Goal: Task Accomplishment & Management: Use online tool/utility

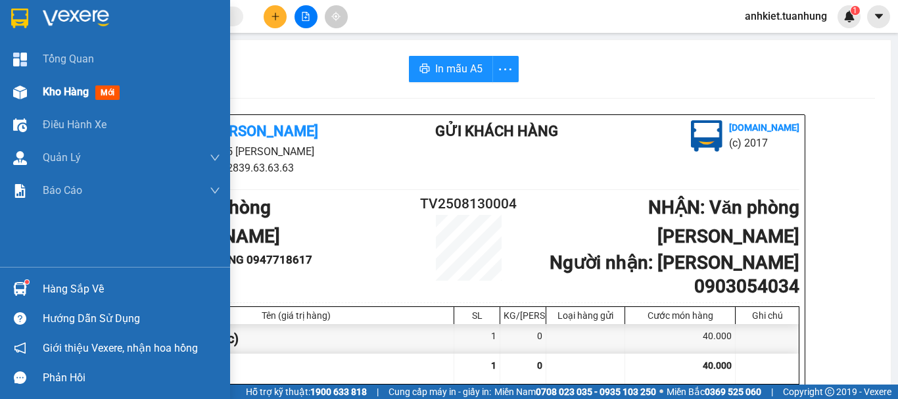
click at [22, 93] on img at bounding box center [20, 92] width 14 height 14
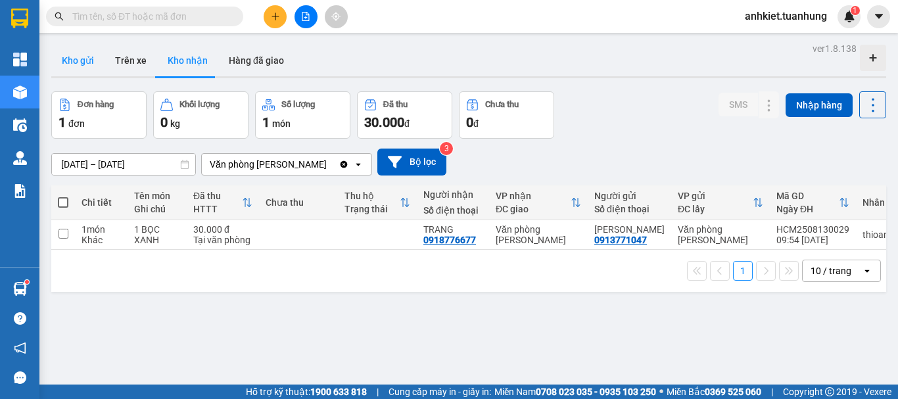
click at [69, 73] on button "Kho gửi" at bounding box center [77, 61] width 53 height 32
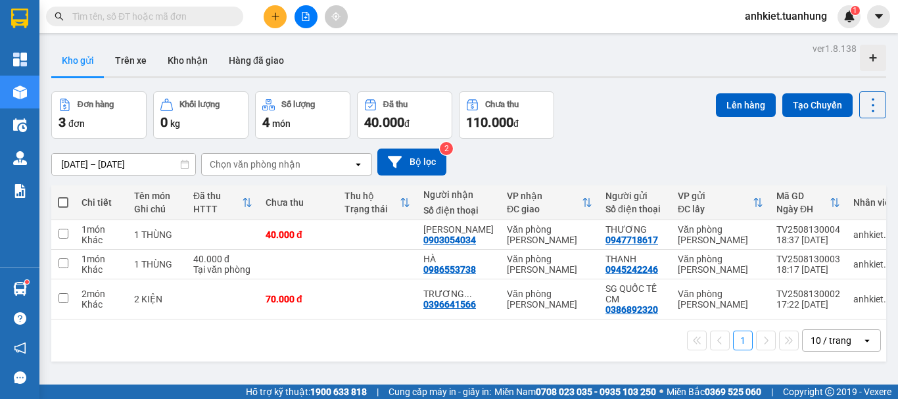
click at [58, 204] on span at bounding box center [63, 202] width 11 height 11
click at [63, 196] on input "checkbox" at bounding box center [63, 196] width 0 height 0
checkbox input "true"
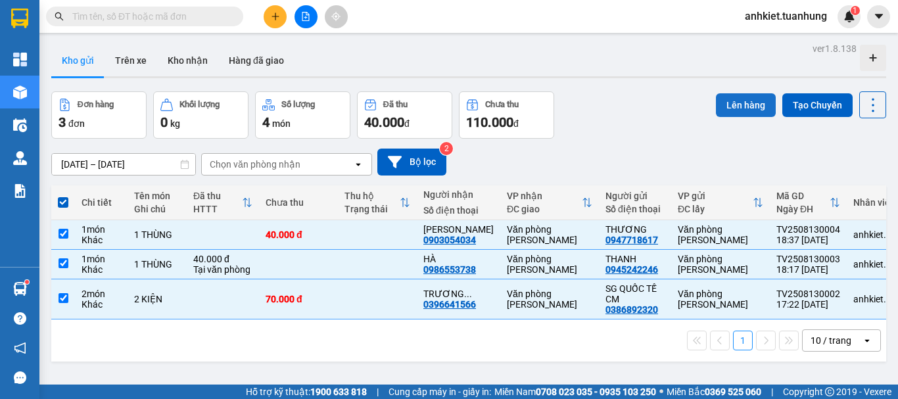
click at [730, 110] on button "Lên hàng" at bounding box center [746, 105] width 60 height 24
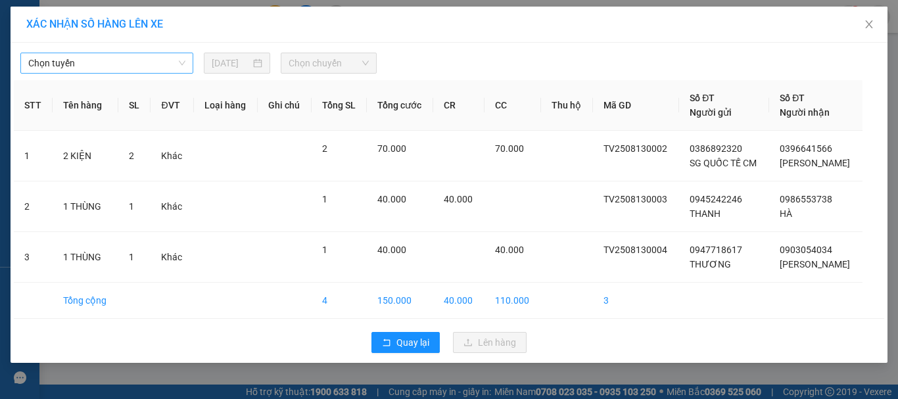
click at [135, 65] on span "Chọn tuyến" at bounding box center [106, 63] width 157 height 20
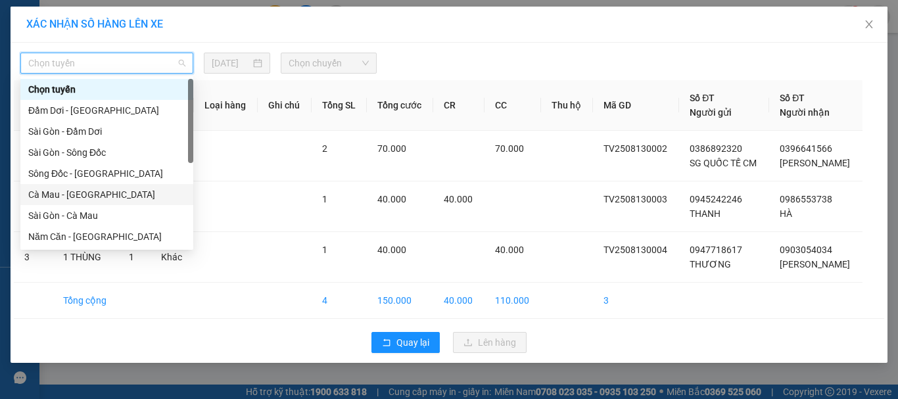
click at [87, 189] on div "Cà Mau - [GEOGRAPHIC_DATA]" at bounding box center [106, 194] width 157 height 14
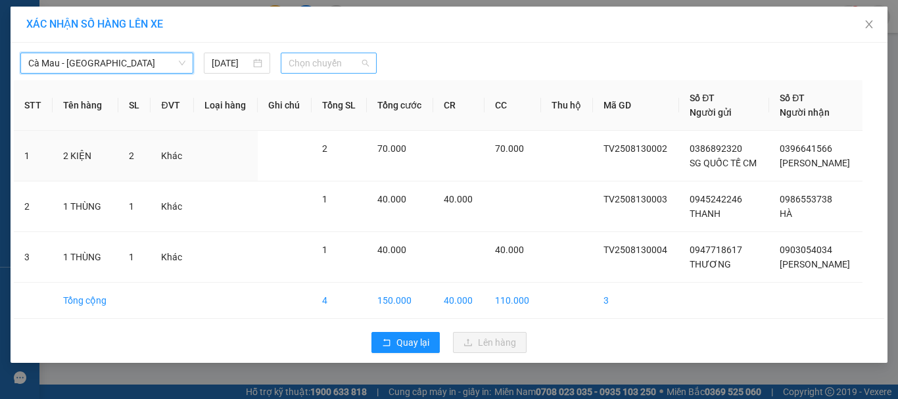
click at [333, 54] on span "Chọn chuyến" at bounding box center [329, 63] width 81 height 20
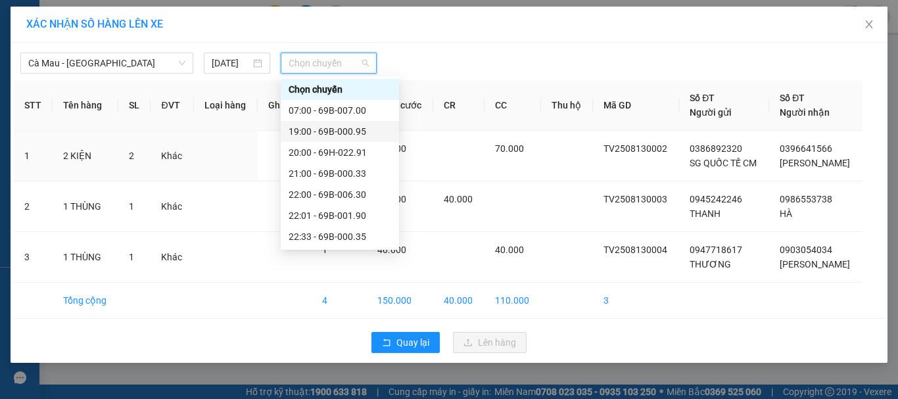
click at [339, 129] on div "19:00 - 69B-000.95" at bounding box center [340, 131] width 103 height 14
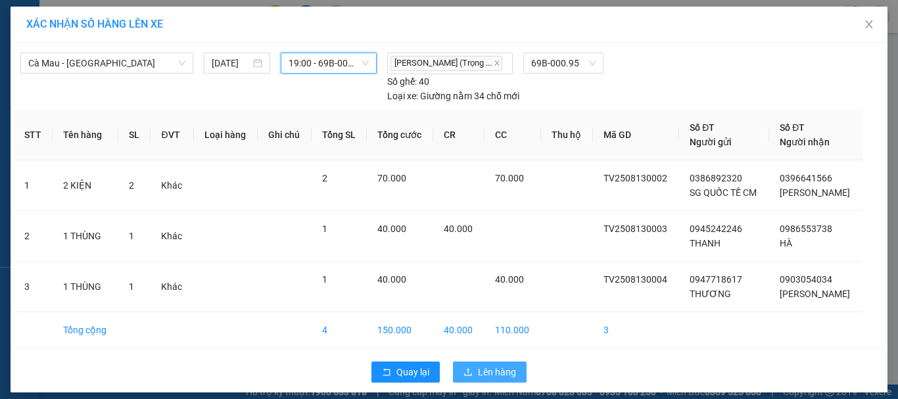
click at [485, 370] on span "Lên hàng" at bounding box center [497, 372] width 38 height 14
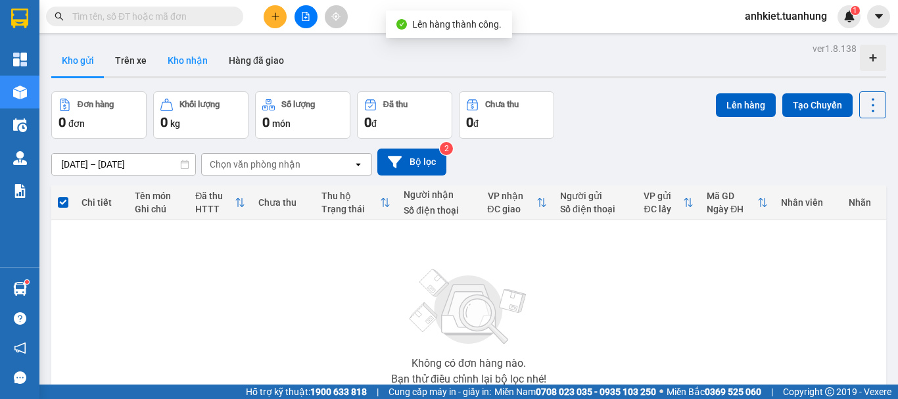
click at [180, 55] on button "Kho nhận" at bounding box center [187, 61] width 61 height 32
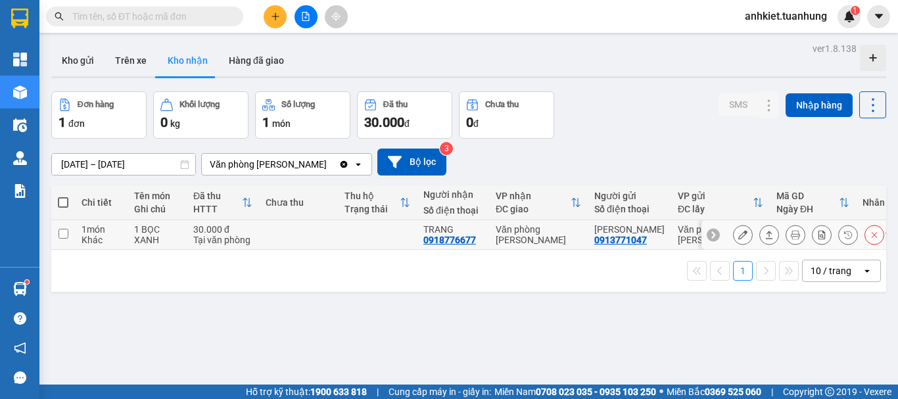
click at [765, 235] on icon at bounding box center [769, 234] width 9 height 9
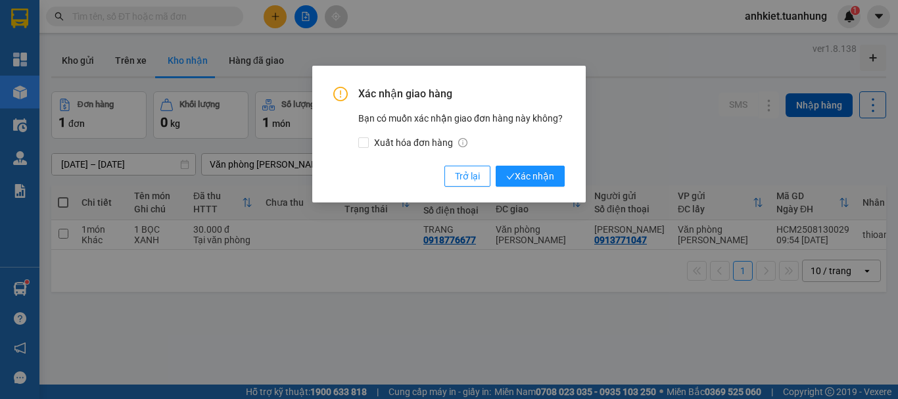
click at [539, 161] on div "Xác nhận giao hàng Bạn có muốn xác nhận giao đơn hàng này không? Xuất hóa đơn h…" at bounding box center [448, 137] width 231 height 100
click at [540, 173] on span "Xác nhận" at bounding box center [530, 176] width 48 height 14
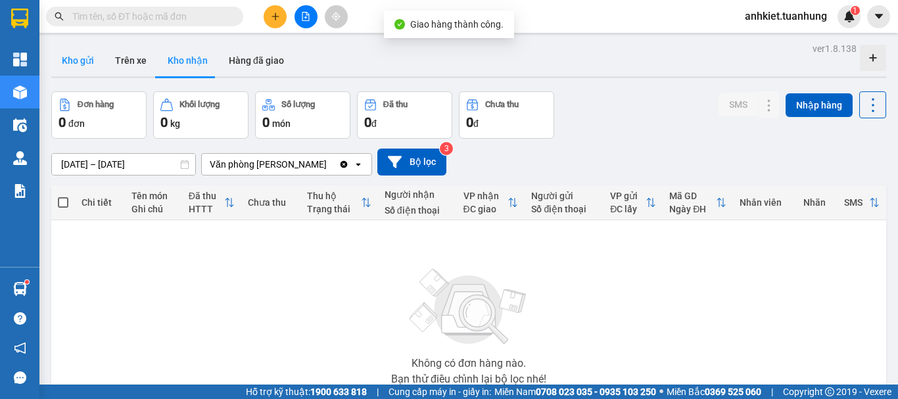
click at [85, 47] on button "Kho gửi" at bounding box center [77, 61] width 53 height 32
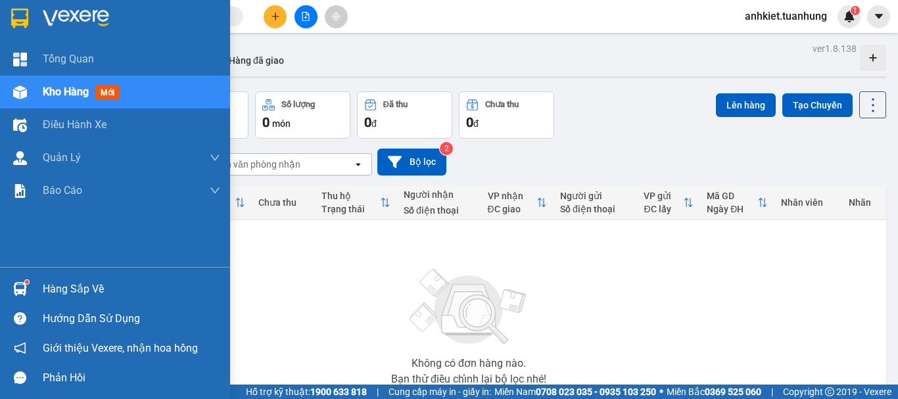
click at [45, 289] on div "Hàng sắp về" at bounding box center [132, 289] width 178 height 20
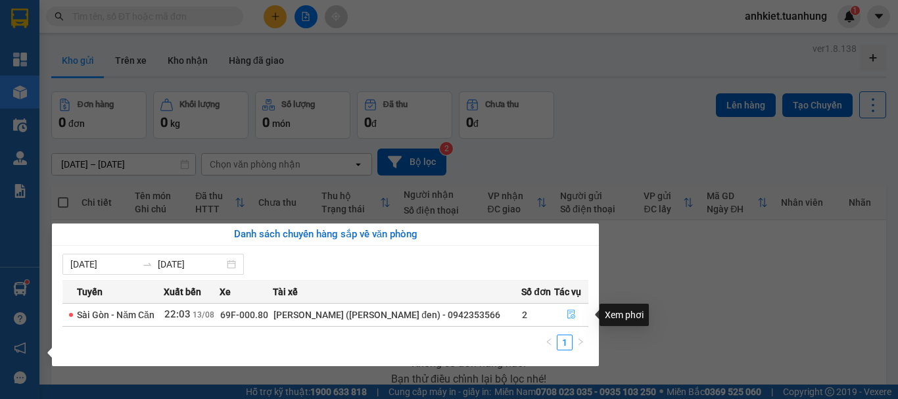
click at [567, 316] on icon "file-done" at bounding box center [571, 314] width 9 height 9
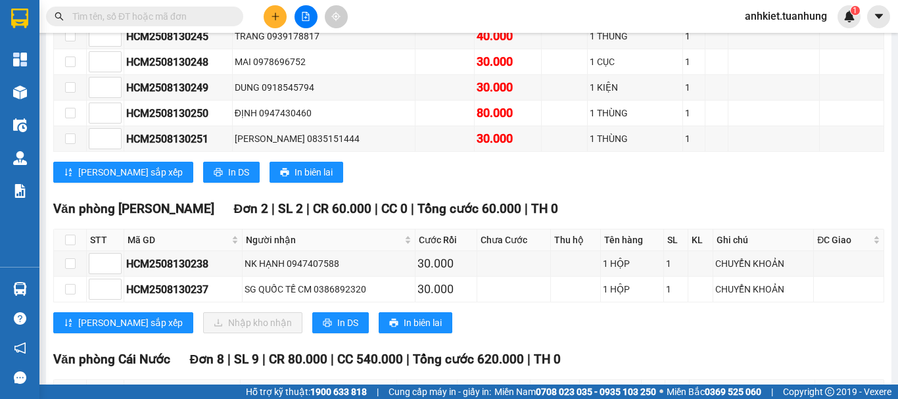
scroll to position [3129, 0]
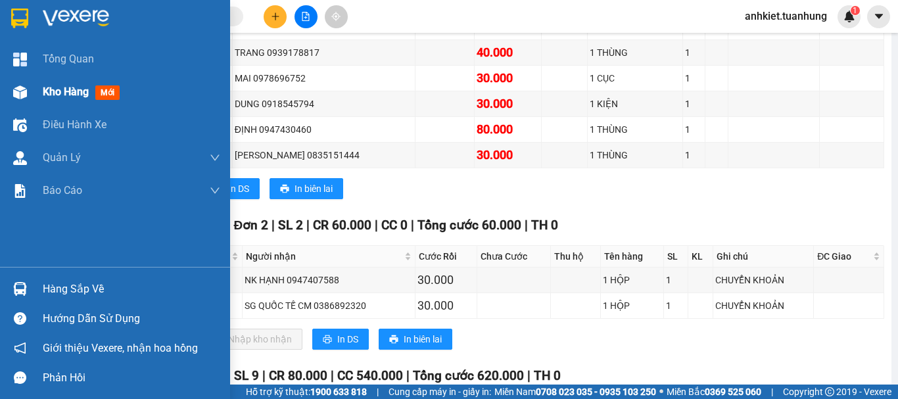
click at [53, 90] on span "Kho hàng" at bounding box center [66, 91] width 46 height 12
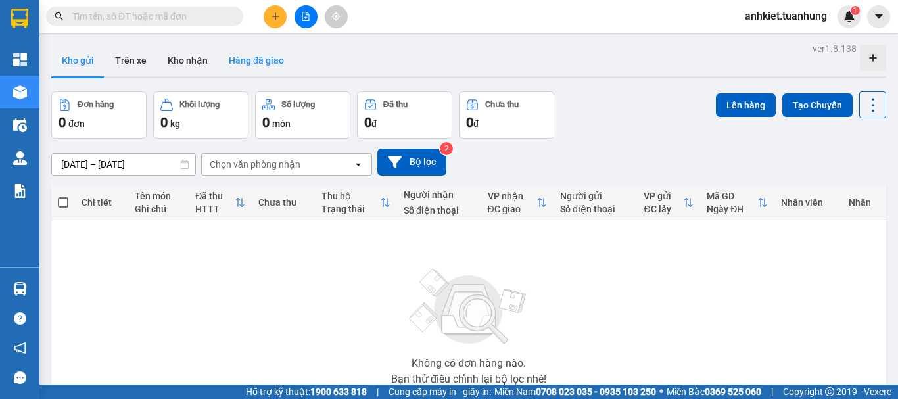
click at [263, 51] on button "Hàng đã giao" at bounding box center [256, 61] width 76 height 32
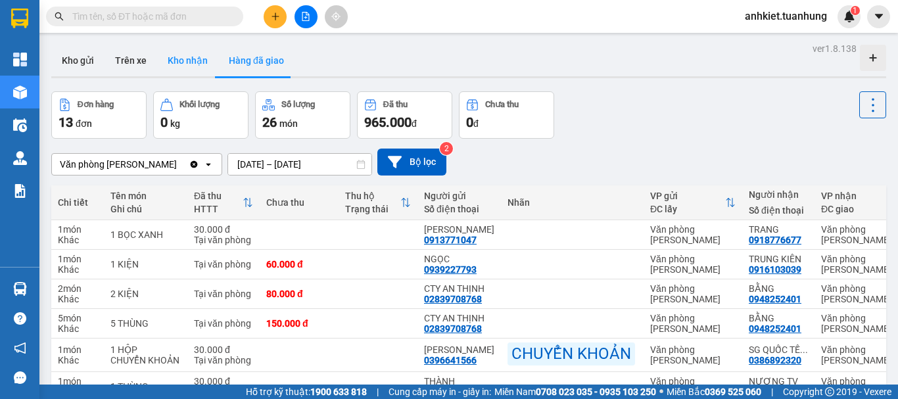
click at [183, 68] on button "Kho nhận" at bounding box center [187, 61] width 61 height 32
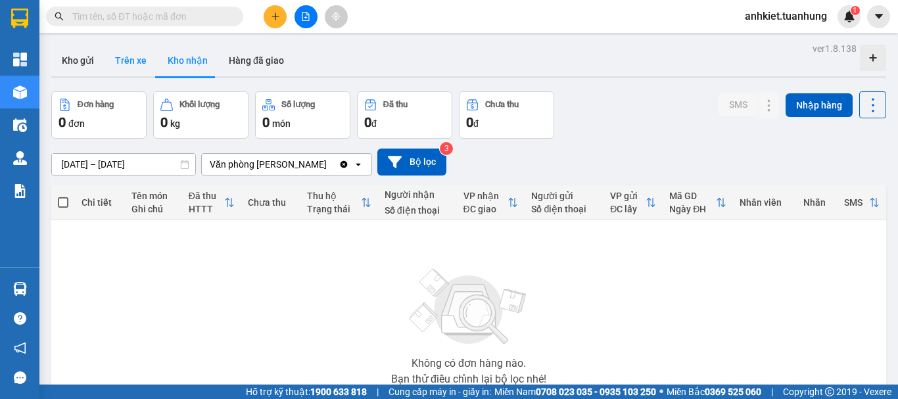
click at [151, 68] on button "Trên xe" at bounding box center [131, 61] width 53 height 32
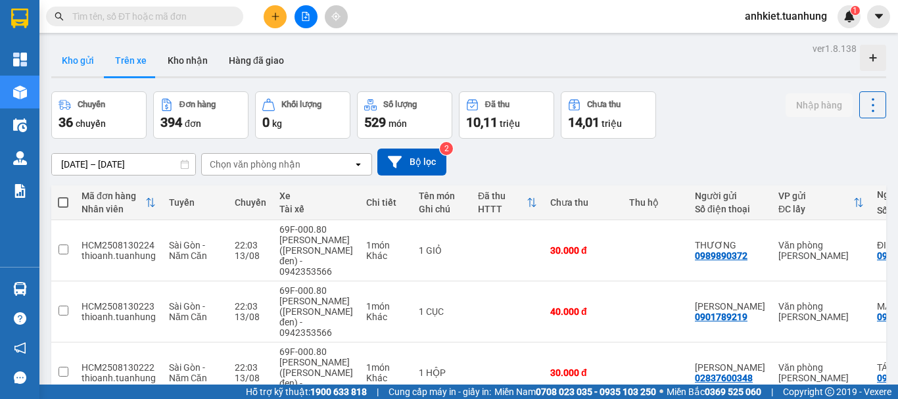
click at [85, 70] on button "Kho gửi" at bounding box center [77, 61] width 53 height 32
